Goal: Navigation & Orientation: Find specific page/section

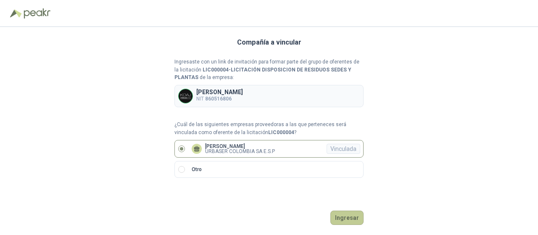
click at [349, 220] on button "Ingresar" at bounding box center [346, 217] width 33 height 14
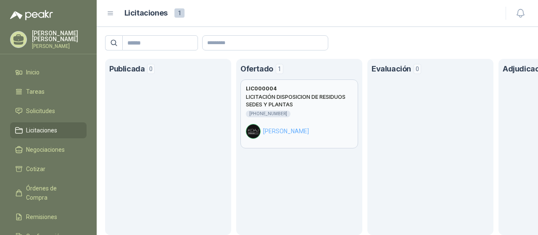
click at [300, 127] on div "[PERSON_NAME]" at bounding box center [299, 131] width 107 height 15
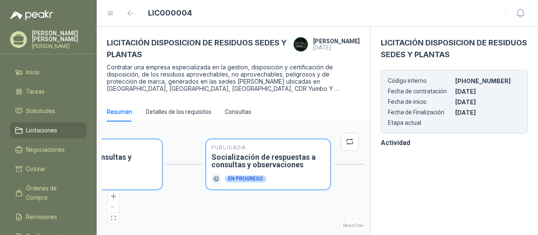
drag, startPoint x: 255, startPoint y: 200, endPoint x: 161, endPoint y: 203, distance: 93.3
click at [161, 203] on div "Publicada Envío de invitación a oferentes Finalizado Publicada Recepción de con…" at bounding box center [233, 177] width 263 height 103
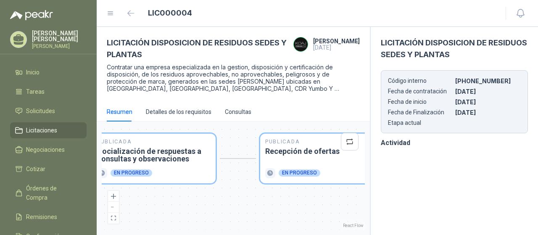
drag, startPoint x: 266, startPoint y: 201, endPoint x: 230, endPoint y: 197, distance: 36.8
click at [164, 195] on div "Publicada Envío de invitación a oferentes Finalizado Publicada Recepción de con…" at bounding box center [233, 177] width 263 height 103
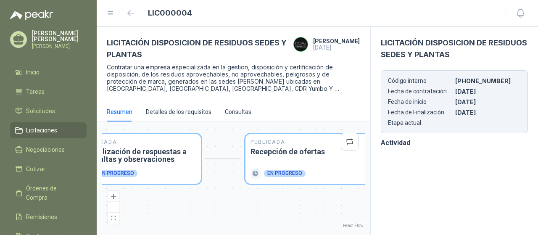
drag, startPoint x: 293, startPoint y: 191, endPoint x: 181, endPoint y: 193, distance: 112.2
click at [169, 193] on div "Publicada Envío de invitación a oferentes Finalizado Publicada Recepción de con…" at bounding box center [233, 177] width 263 height 103
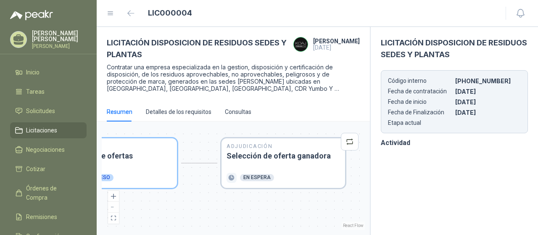
drag, startPoint x: 292, startPoint y: 192, endPoint x: 214, endPoint y: 195, distance: 78.2
click at [214, 195] on div "Publicada Envío de invitación a oferentes Finalizado Publicada Recepción de con…" at bounding box center [233, 177] width 263 height 103
click at [41, 77] on li "Inicio" at bounding box center [48, 72] width 66 height 9
